Goal: Communication & Community: Connect with others

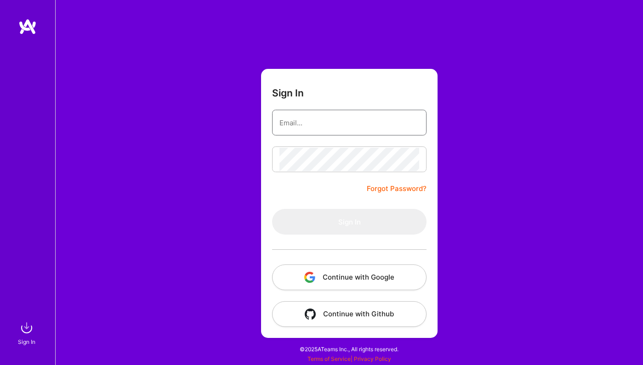
type input "hanna@hannabrooke.com"
click at [349, 222] on button "Sign In" at bounding box center [349, 222] width 154 height 26
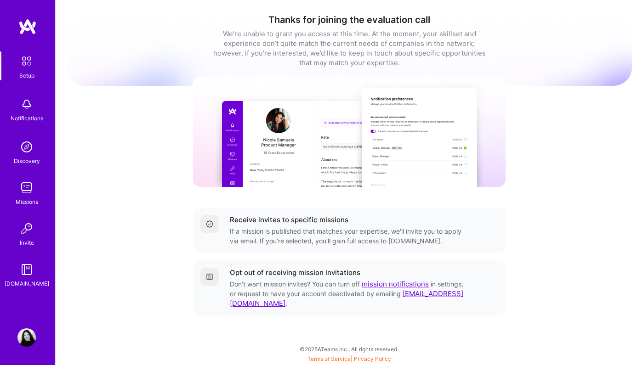
click at [34, 280] on div "[DOMAIN_NAME]" at bounding box center [27, 284] width 45 height 10
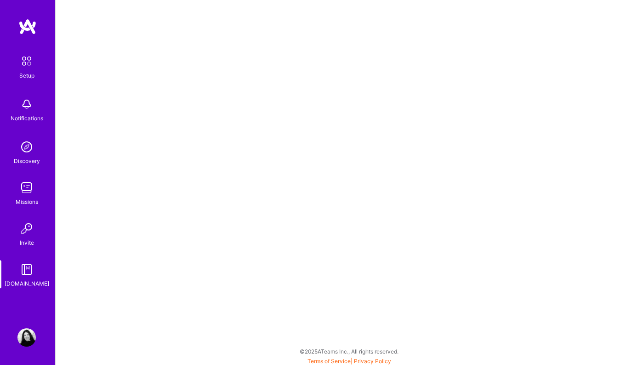
click at [26, 237] on img at bounding box center [26, 229] width 18 height 18
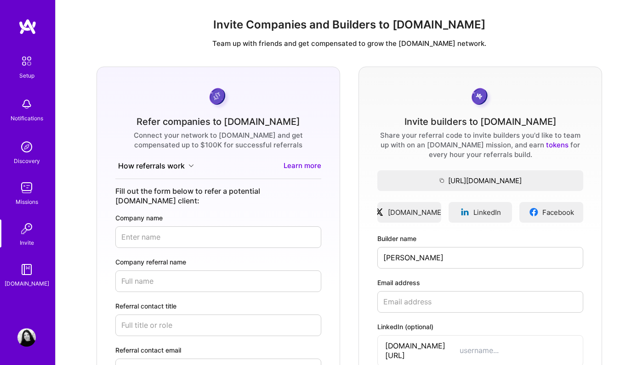
drag, startPoint x: 465, startPoint y: 260, endPoint x: 438, endPoint y: 226, distance: 43.4
click at [438, 226] on div "Invite builders to A.Team Share your referral code to invite builders you'd lik…" at bounding box center [481, 240] width 244 height 347
click at [423, 259] on input "Meghana Bhimasani" at bounding box center [480, 258] width 206 height 22
click at [428, 260] on input "Meghana Bhimasani" at bounding box center [480, 258] width 206 height 22
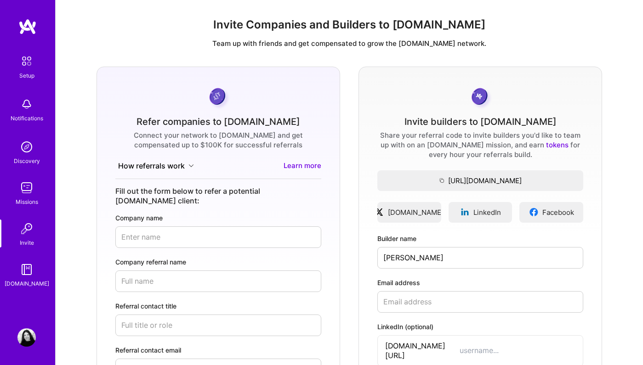
click at [428, 260] on input "Meghana Bhimasani" at bounding box center [480, 258] width 206 height 22
type input "Meghana Bhimasani"
type input "k"
type input "M"
type input "m"
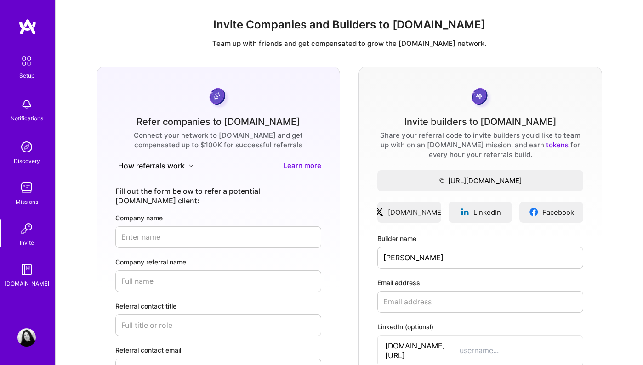
paste input "Meghana Bhimasani"
drag, startPoint x: 422, startPoint y: 302, endPoint x: 356, endPoint y: 302, distance: 65.3
click at [358, 302] on div "Refer companies to A.Team Connect your network to A.Team and get compensated up…" at bounding box center [349, 289] width 573 height 445
click at [438, 302] on input "m.bhimasani" at bounding box center [480, 302] width 206 height 22
type input "m.bhimasani@gmail.com"
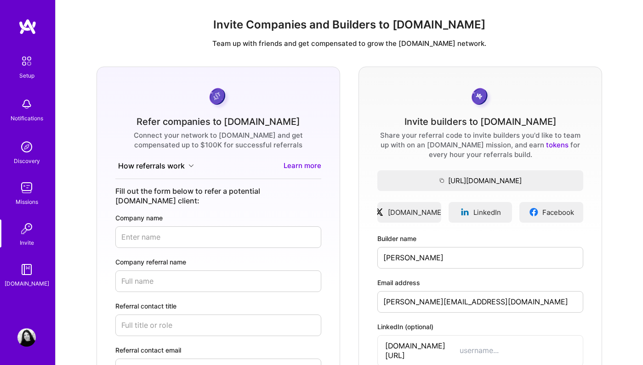
click at [460, 347] on input "LinkedIn (optional)" at bounding box center [518, 351] width 116 height 10
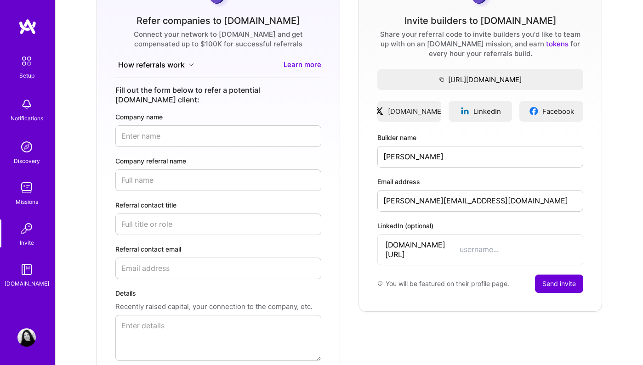
scroll to position [101, 0]
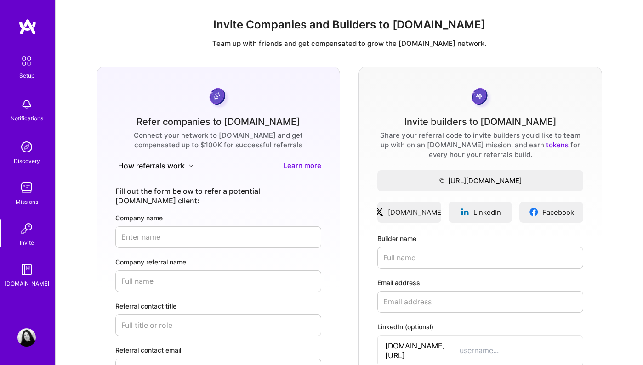
click at [25, 114] on div "Notifications" at bounding box center [27, 119] width 33 height 10
click at [27, 154] on img at bounding box center [26, 147] width 18 height 18
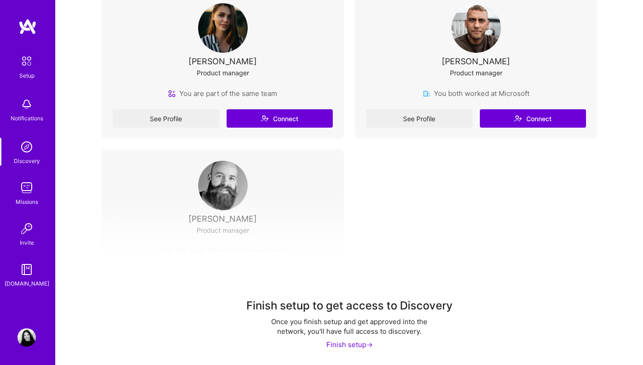
scroll to position [220, 0]
click at [336, 344] on div "Finish setup ->" at bounding box center [349, 346] width 46 height 10
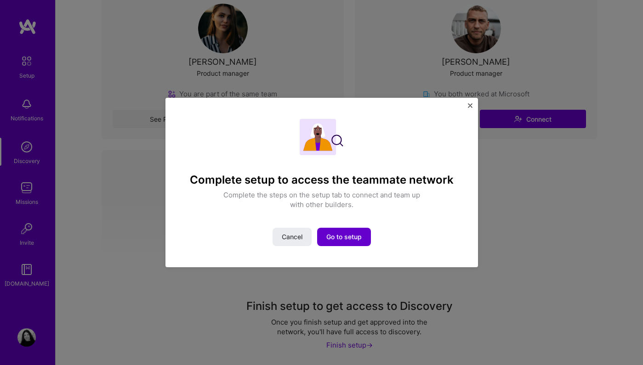
click at [340, 238] on span "Go to setup" at bounding box center [343, 237] width 35 height 9
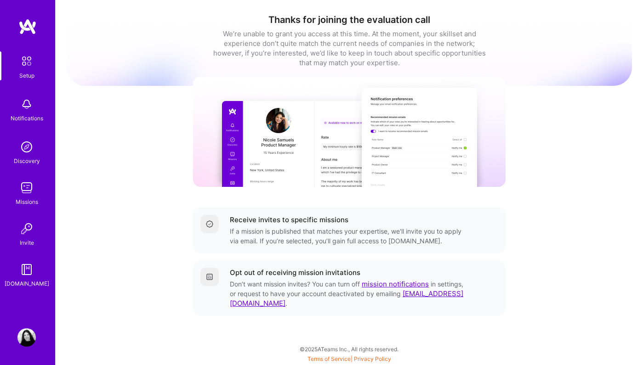
click at [30, 331] on img at bounding box center [26, 338] width 18 height 18
